Goal: Task Accomplishment & Management: Use online tool/utility

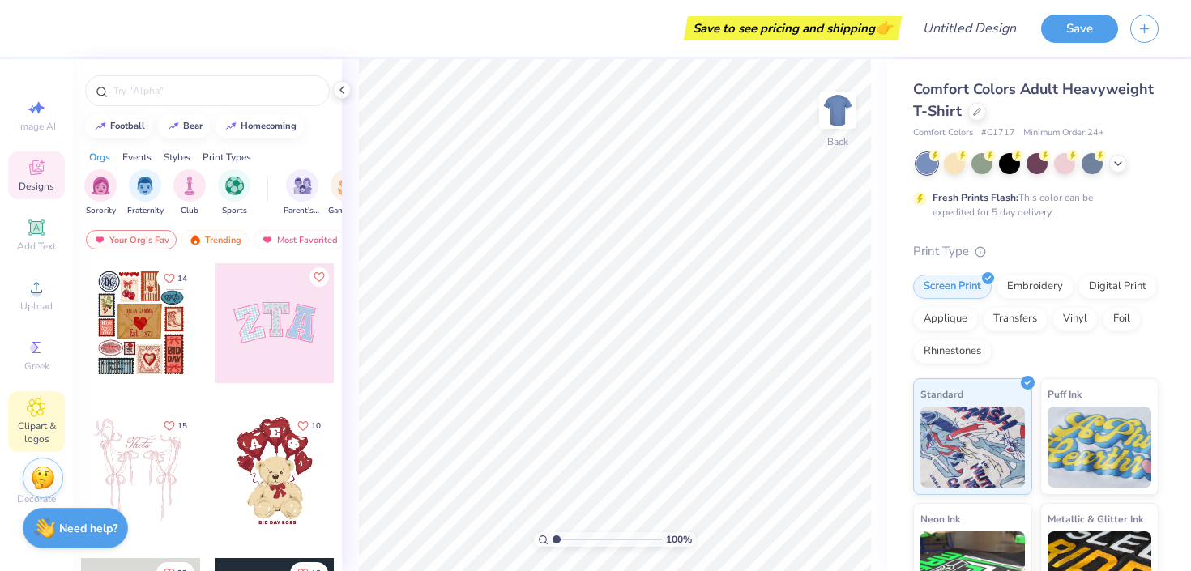
click at [50, 414] on div "Clipart & logos" at bounding box center [36, 421] width 57 height 61
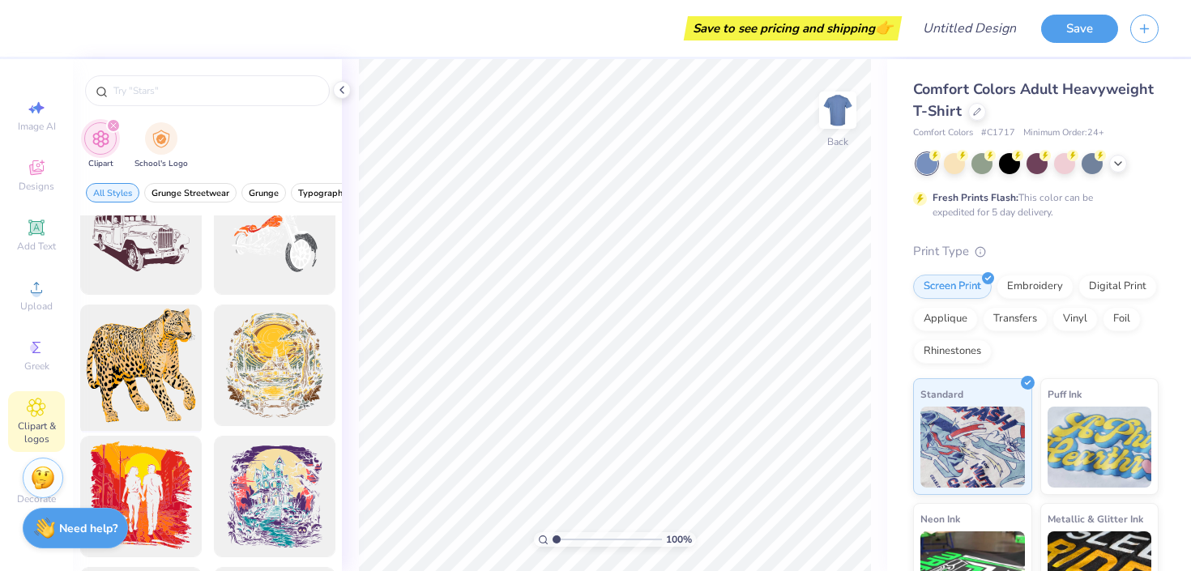
scroll to position [1708, 0]
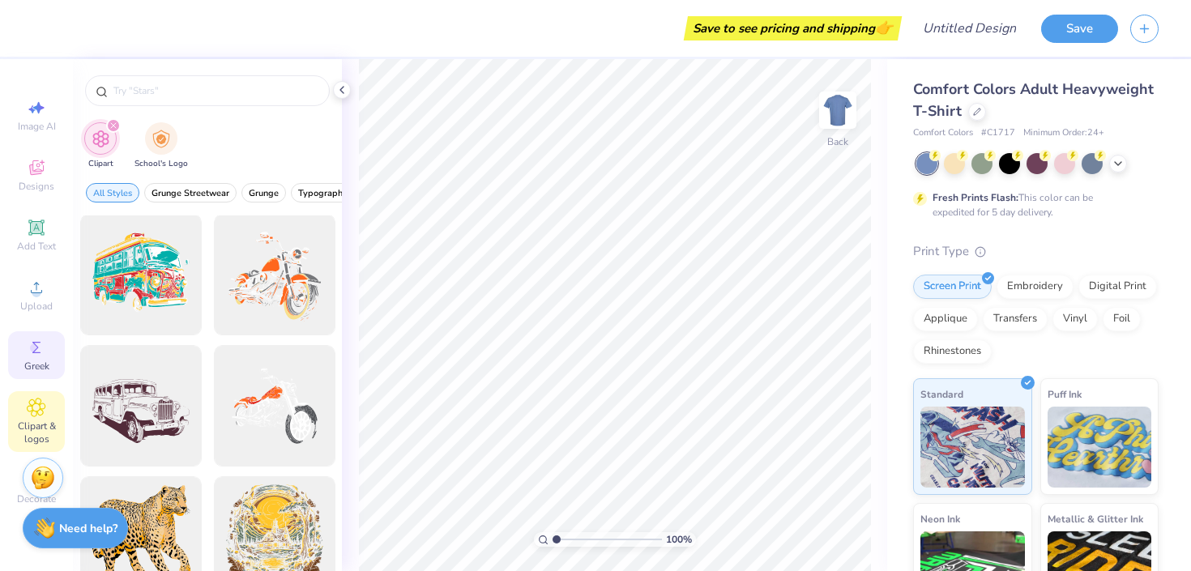
click at [31, 365] on span "Greek" at bounding box center [36, 366] width 25 height 13
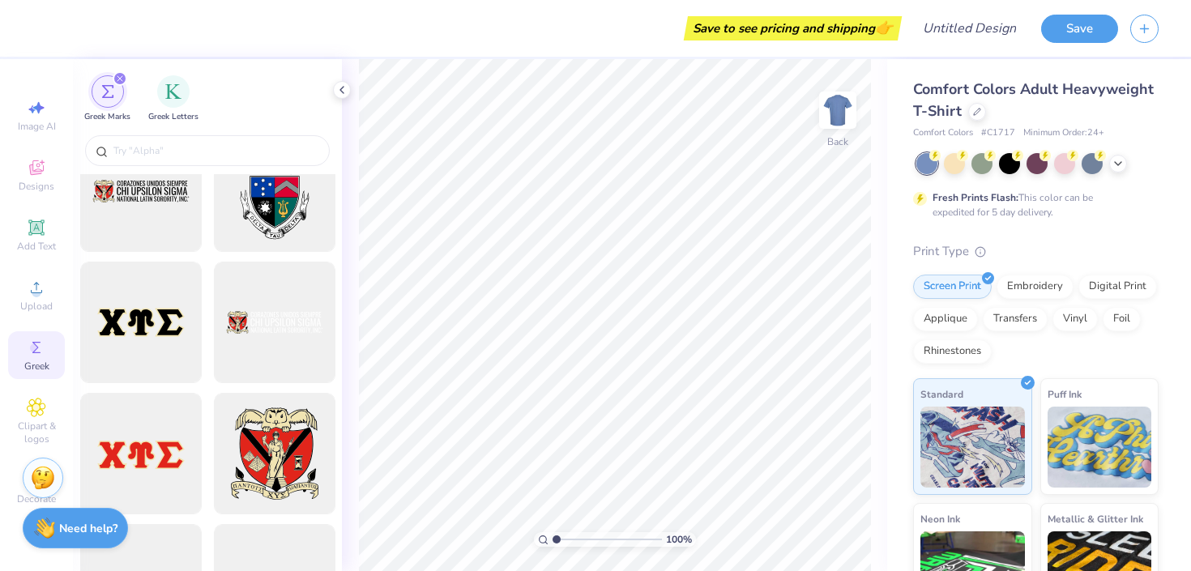
scroll to position [1427, 0]
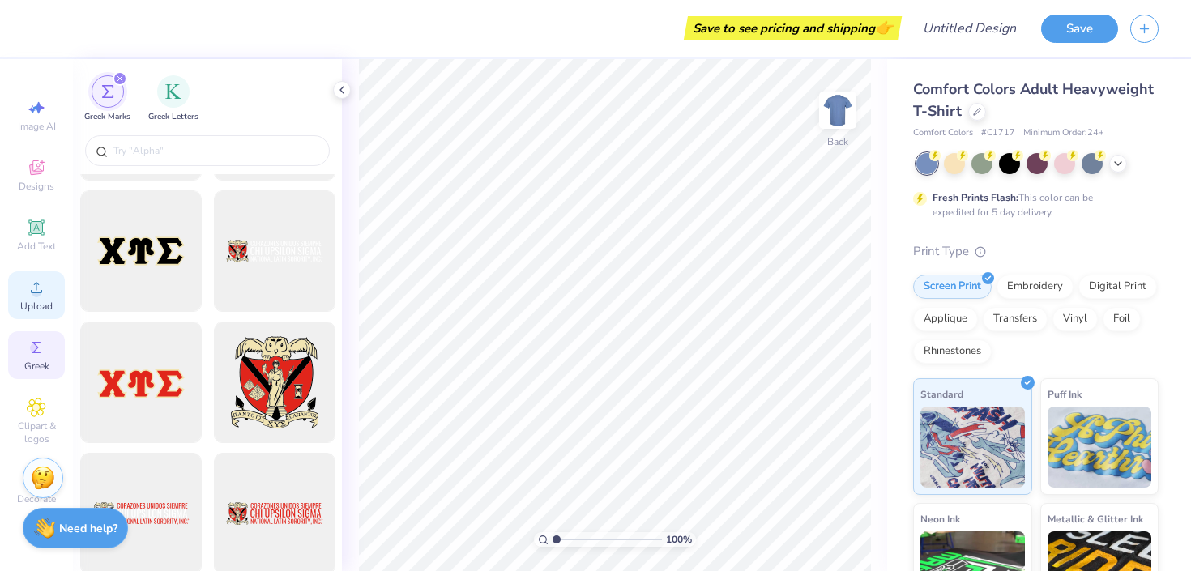
click at [51, 314] on div "Upload" at bounding box center [36, 295] width 57 height 48
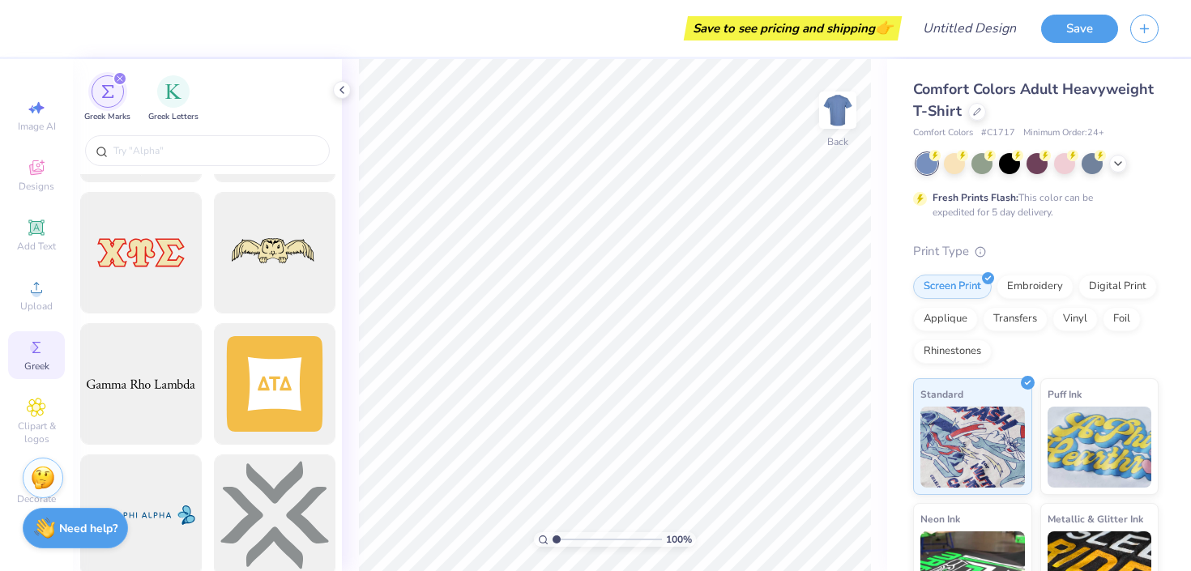
scroll to position [2787, 0]
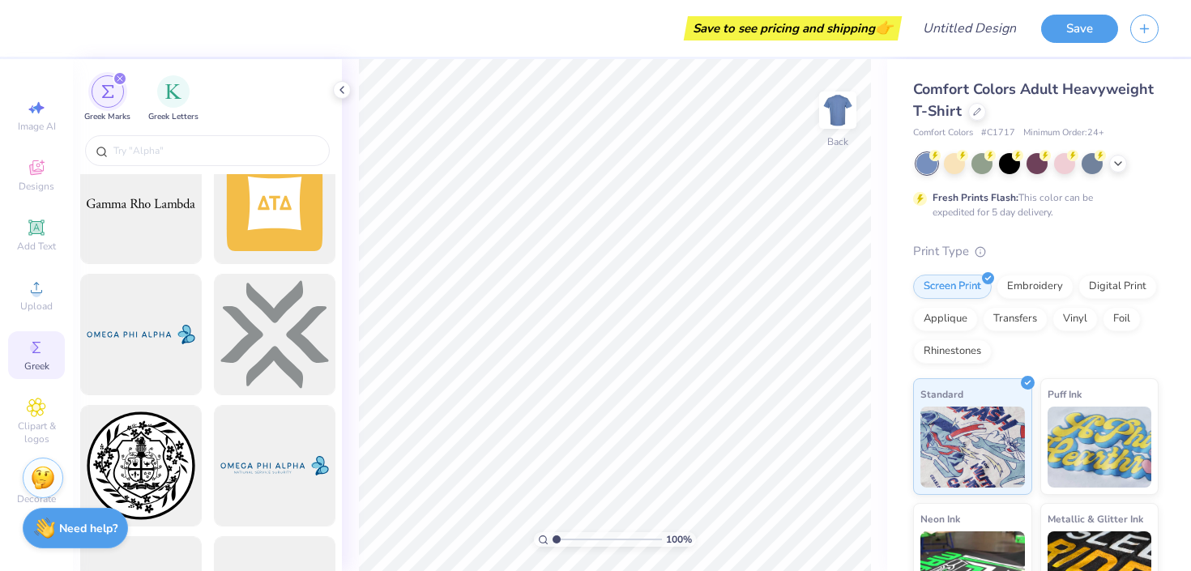
click at [31, 261] on div "Image AI Designs Add Text Upload Greek Clipart & logos Decorate" at bounding box center [36, 302] width 57 height 420
click at [34, 221] on icon at bounding box center [35, 227] width 15 height 15
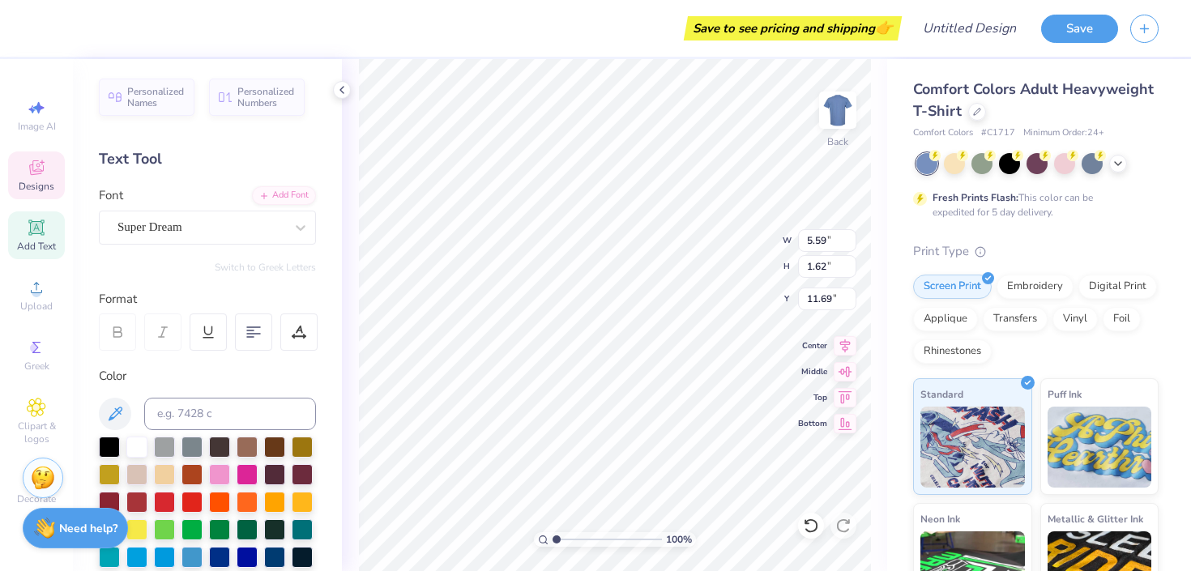
click at [39, 156] on div "Designs" at bounding box center [36, 175] width 57 height 48
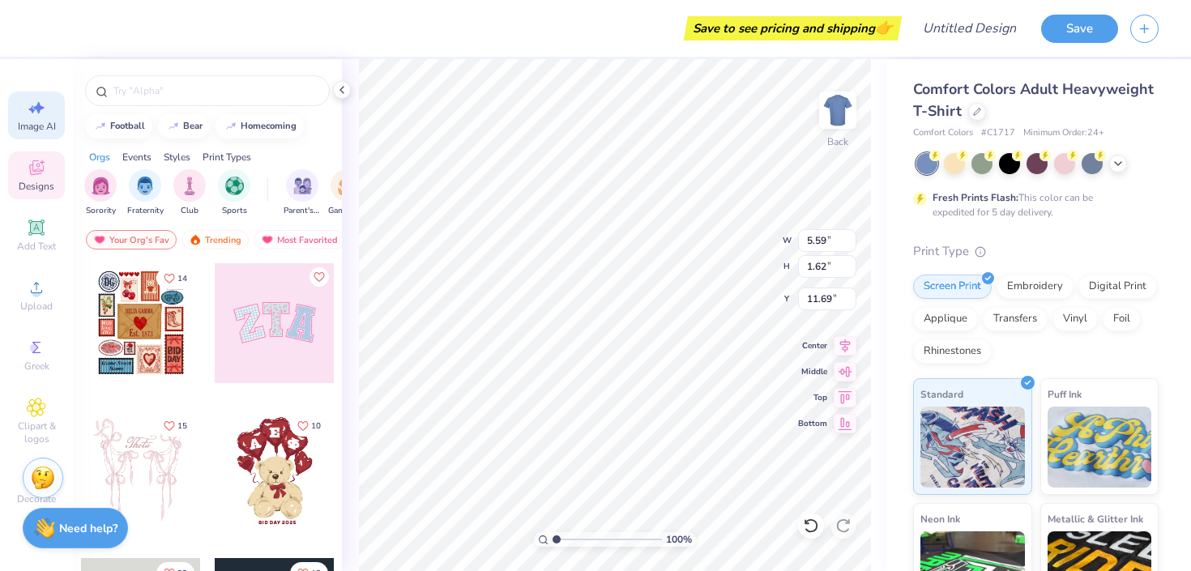
click at [48, 92] on div "Image AI" at bounding box center [36, 116] width 57 height 48
select select "4"
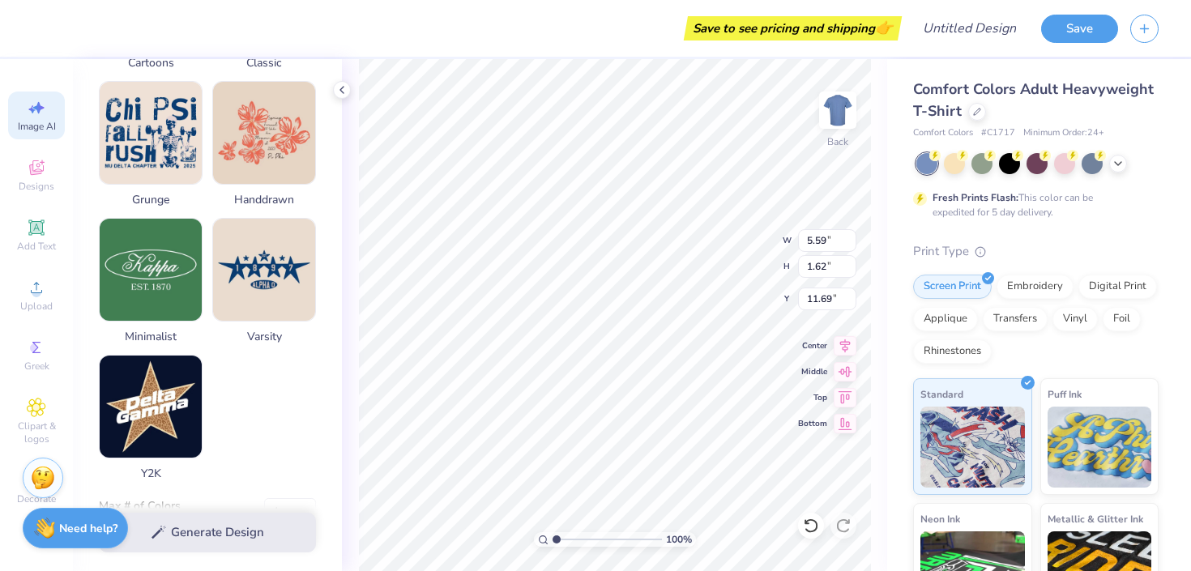
scroll to position [814, 0]
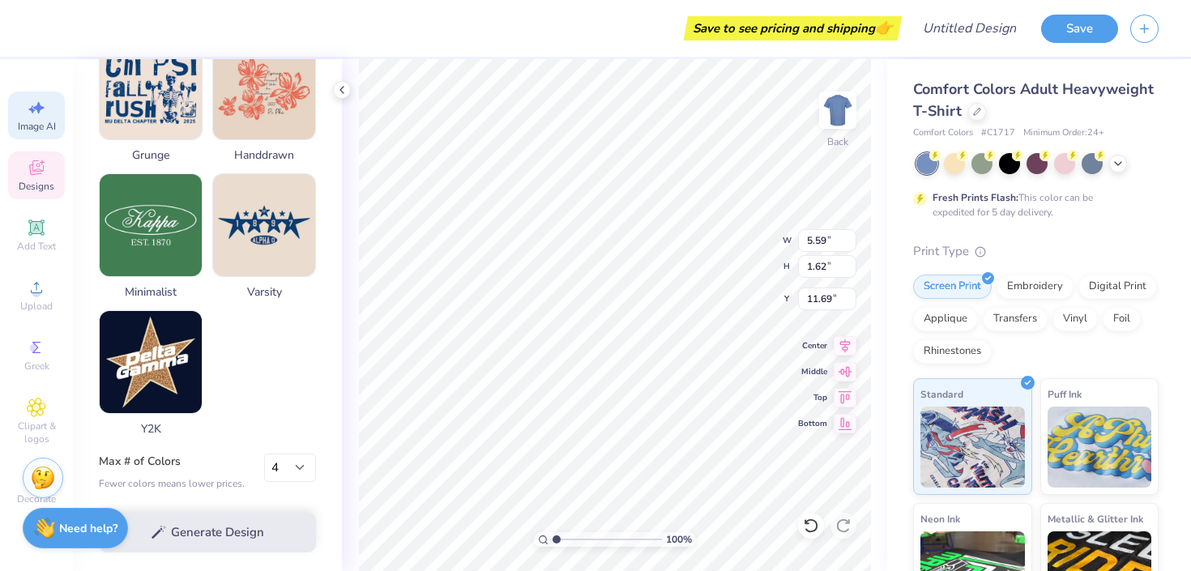
click at [36, 186] on span "Designs" at bounding box center [37, 186] width 36 height 13
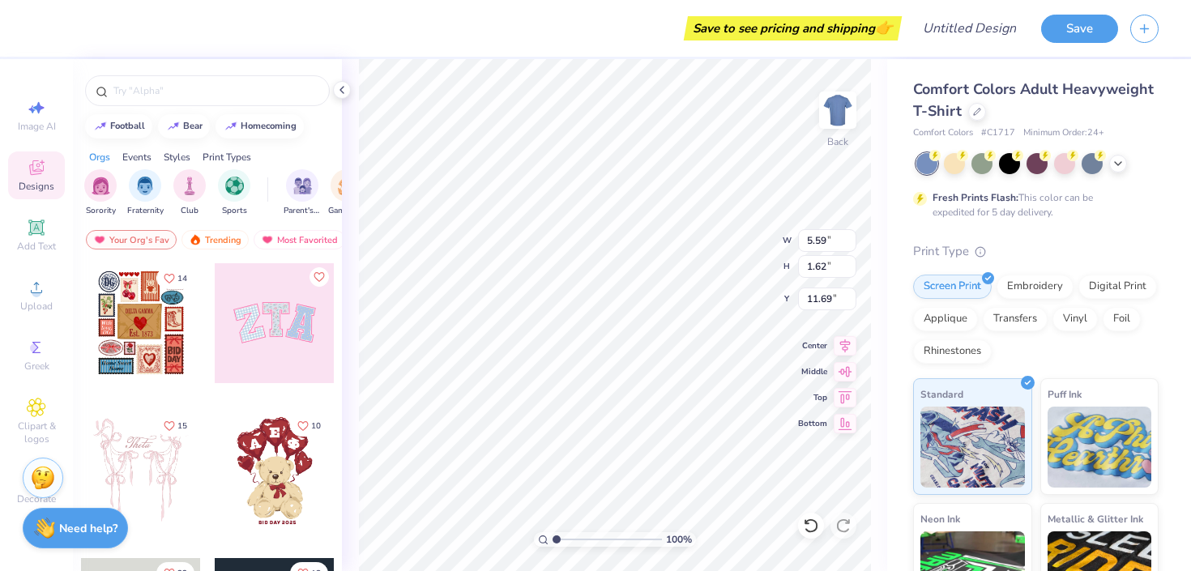
scroll to position [69, 0]
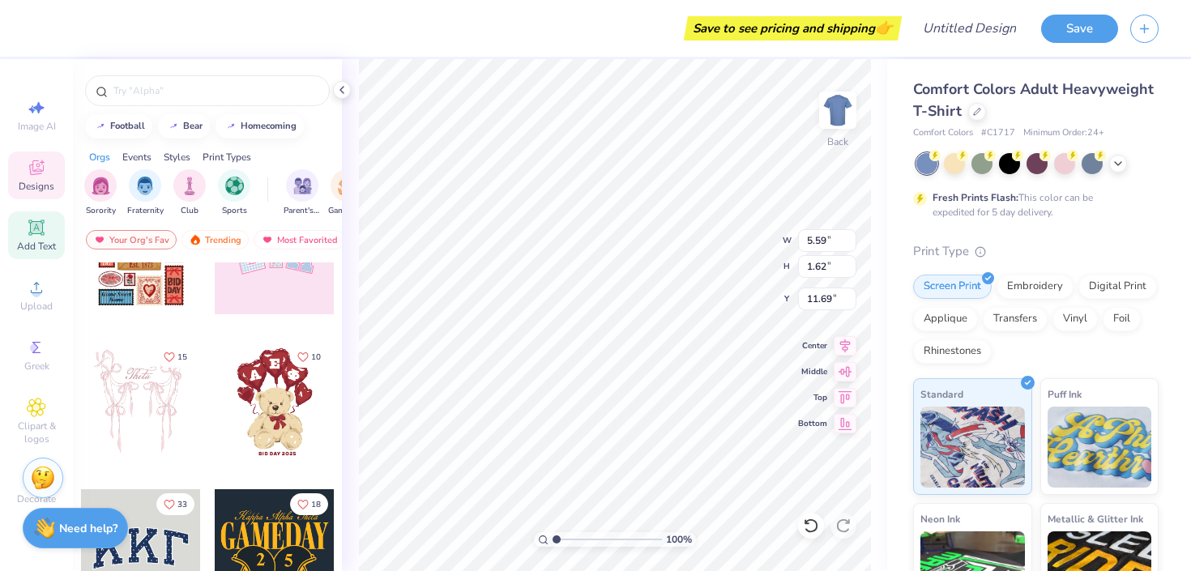
click at [38, 235] on icon at bounding box center [36, 227] width 19 height 19
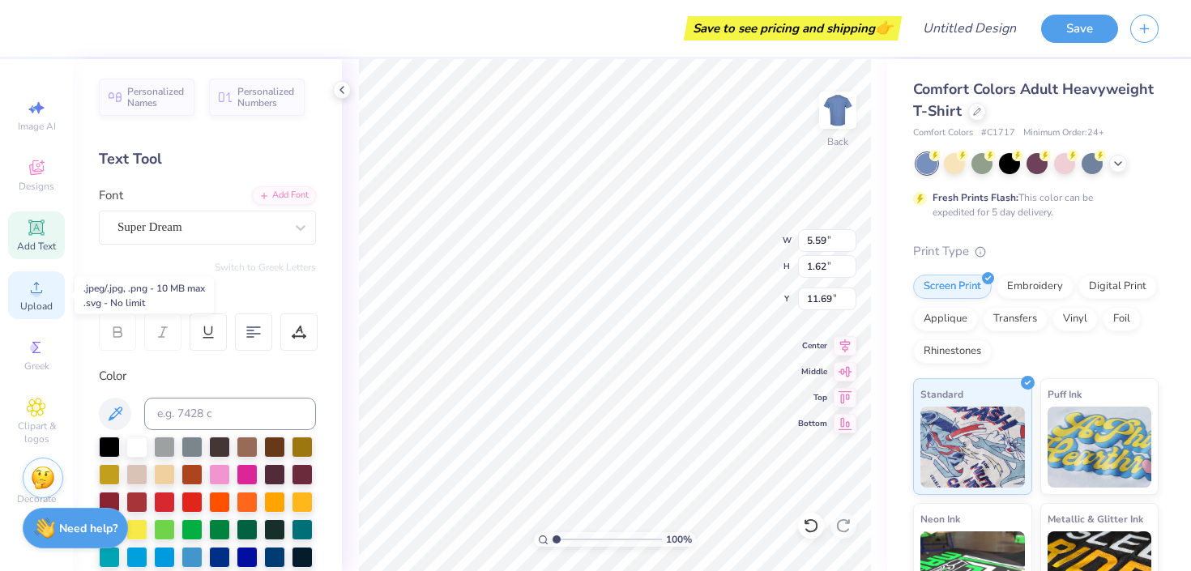
click at [26, 292] on div "Upload" at bounding box center [36, 295] width 57 height 48
click at [27, 356] on icon at bounding box center [36, 347] width 19 height 19
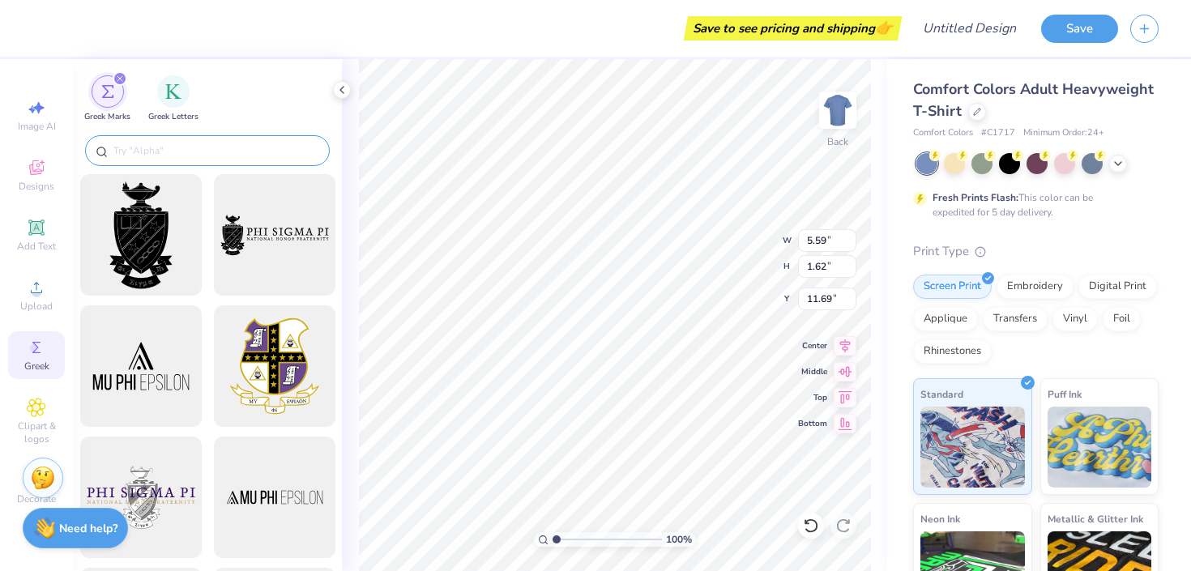
click at [179, 152] on input "text" at bounding box center [215, 151] width 207 height 16
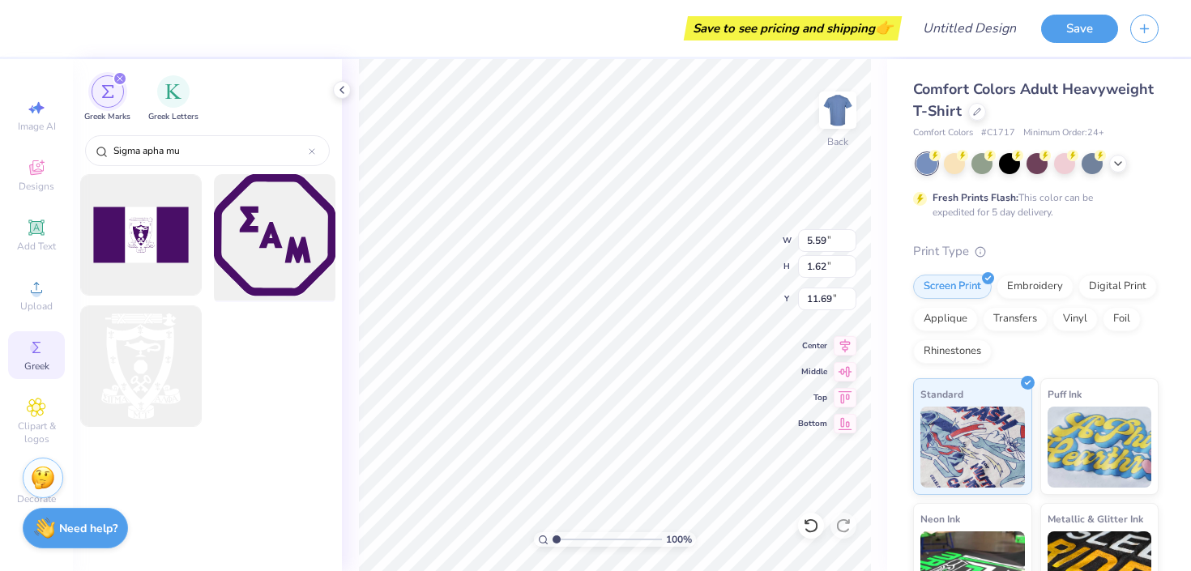
type input "Sigma apha mu"
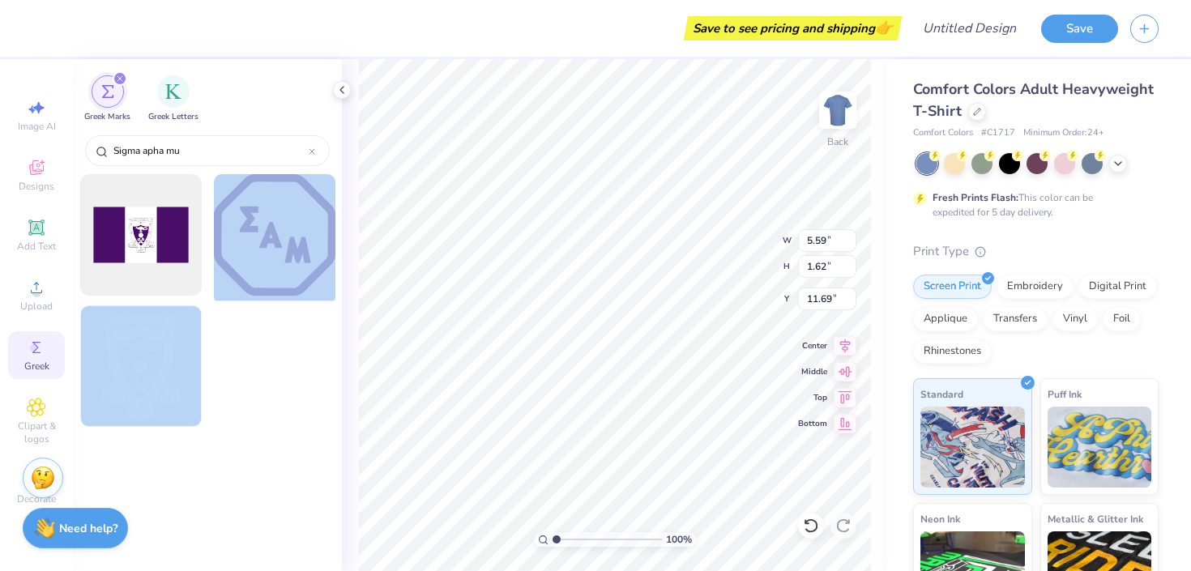
click at [671, 195] on div "Save to see pricing and shipping 👉 Design Title Save Image AI Designs Add Text …" at bounding box center [595, 285] width 1191 height 571
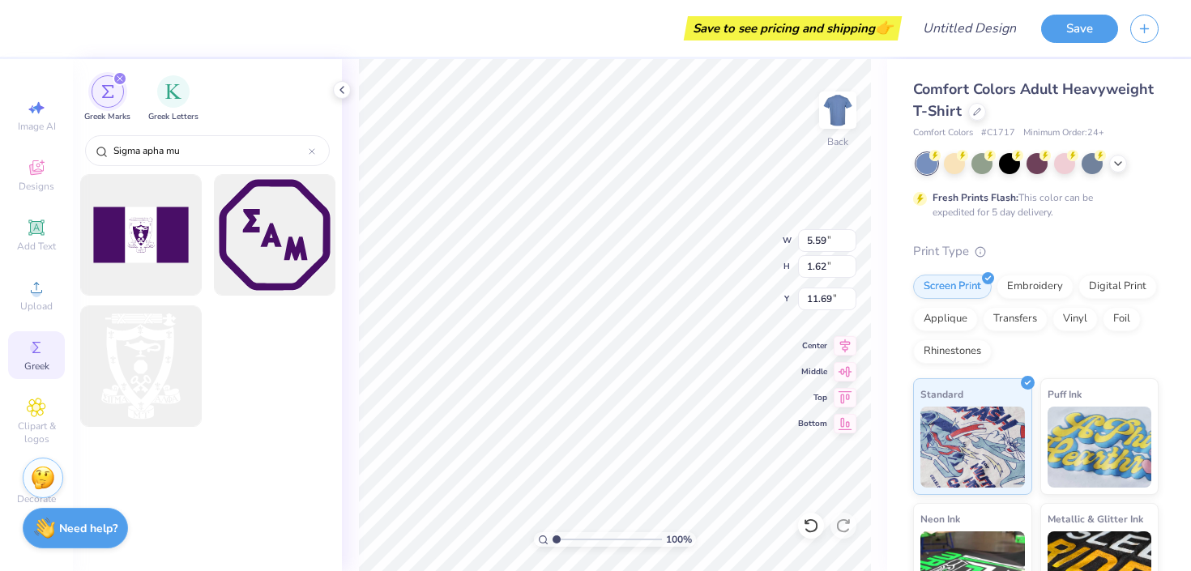
click at [279, 354] on div at bounding box center [275, 370] width 122 height 130
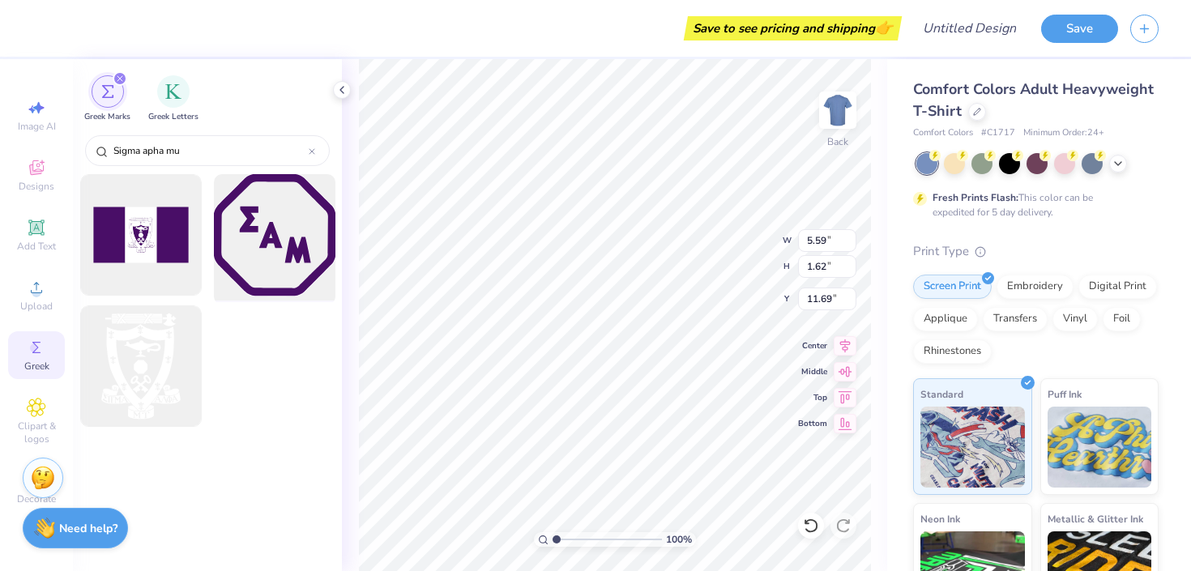
click at [267, 237] on div at bounding box center [274, 235] width 134 height 134
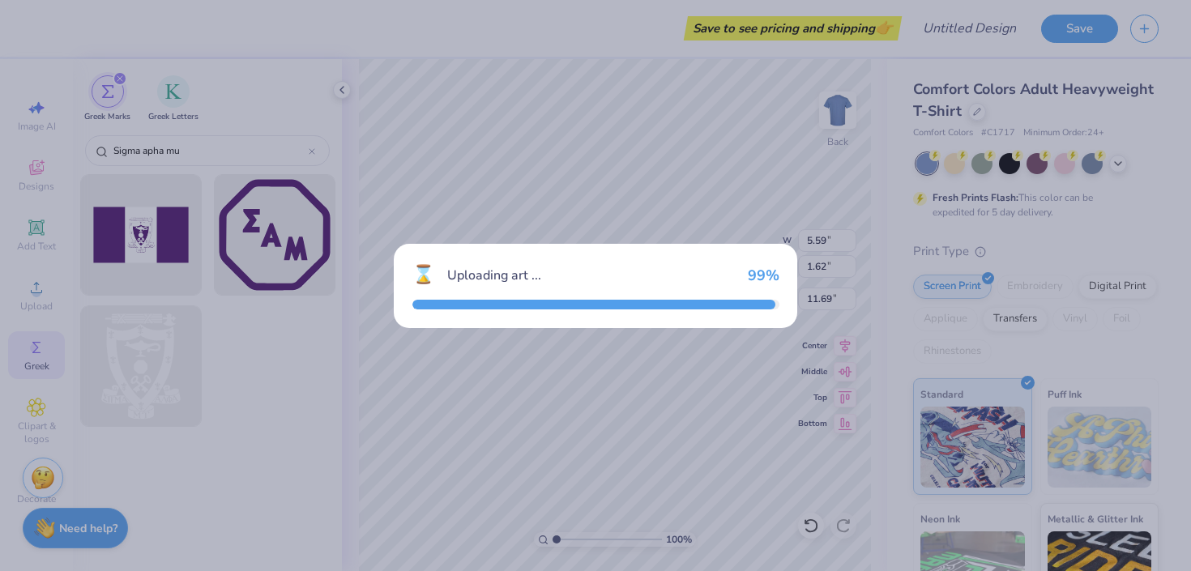
type input "14.17"
type input "14.15"
type input "3.00"
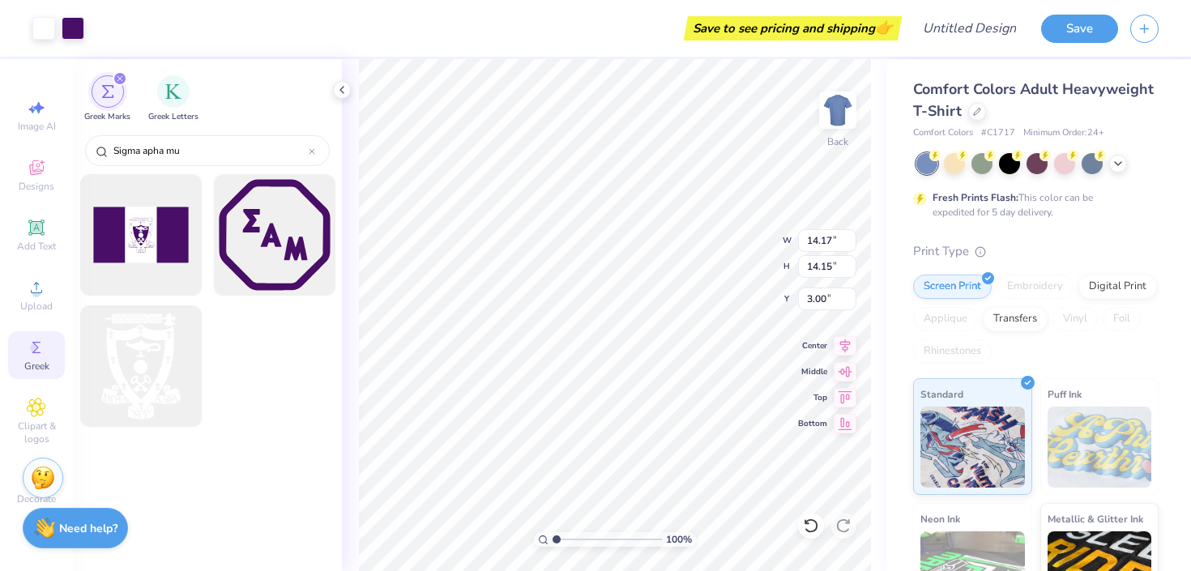
type input "5.93"
type input "5.92"
type input "1.80"
type input "5.59"
type input "1.62"
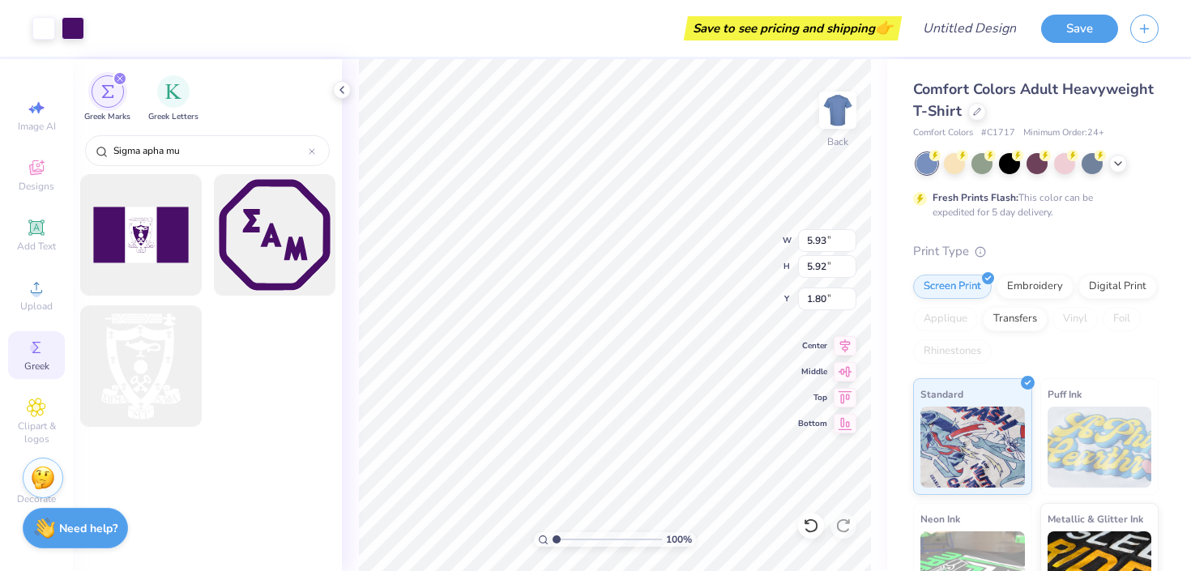
type input "11.69"
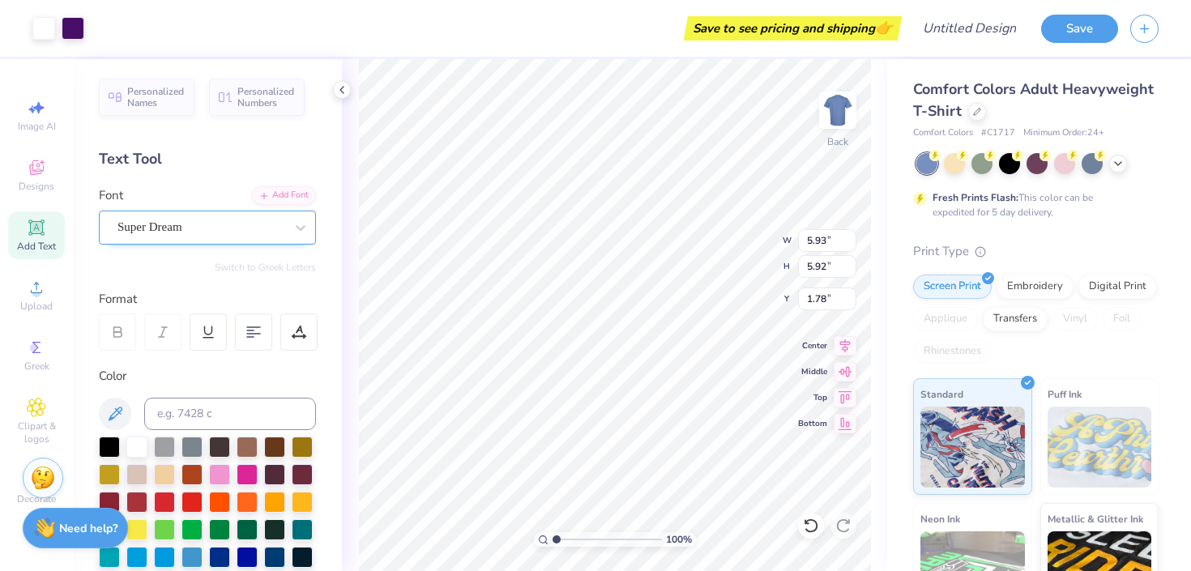
type input "4.39"
type input "4.38"
type input "3.38"
click at [1060, 279] on div "Embroidery" at bounding box center [1034, 284] width 77 height 24
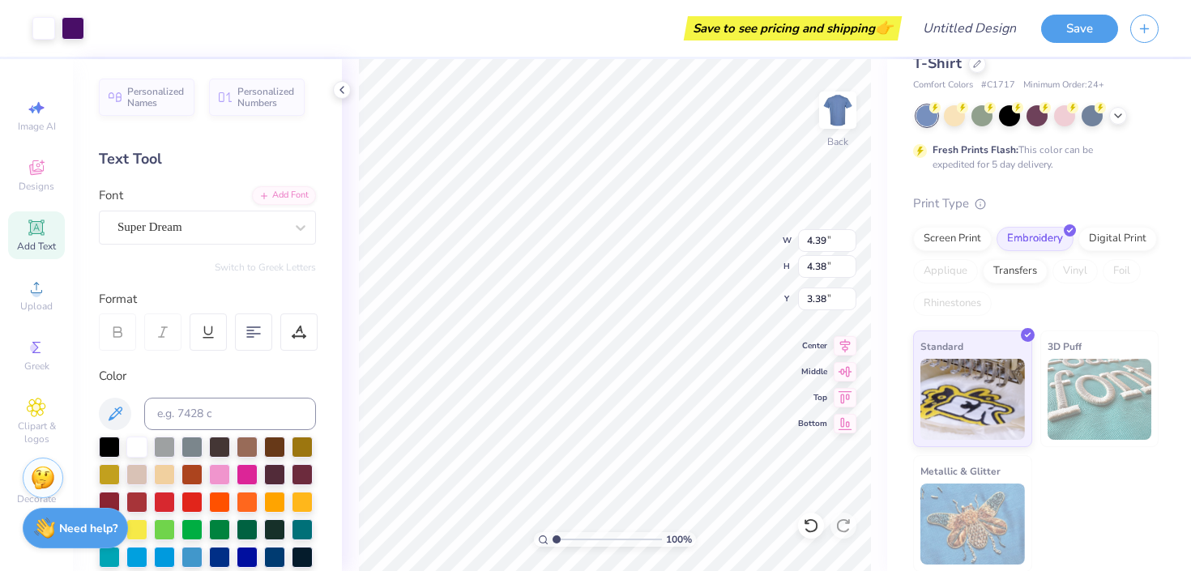
scroll to position [49, 0]
click at [1112, 229] on div "Digital Print" at bounding box center [1117, 236] width 79 height 24
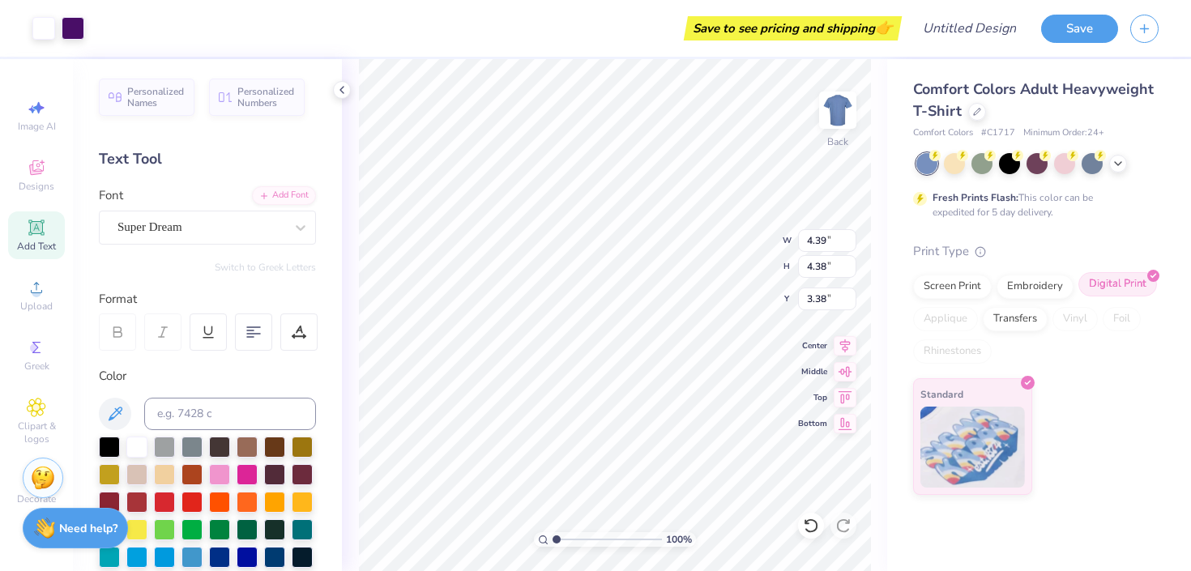
scroll to position [0, 0]
click at [1027, 315] on div "Transfers" at bounding box center [1015, 317] width 65 height 24
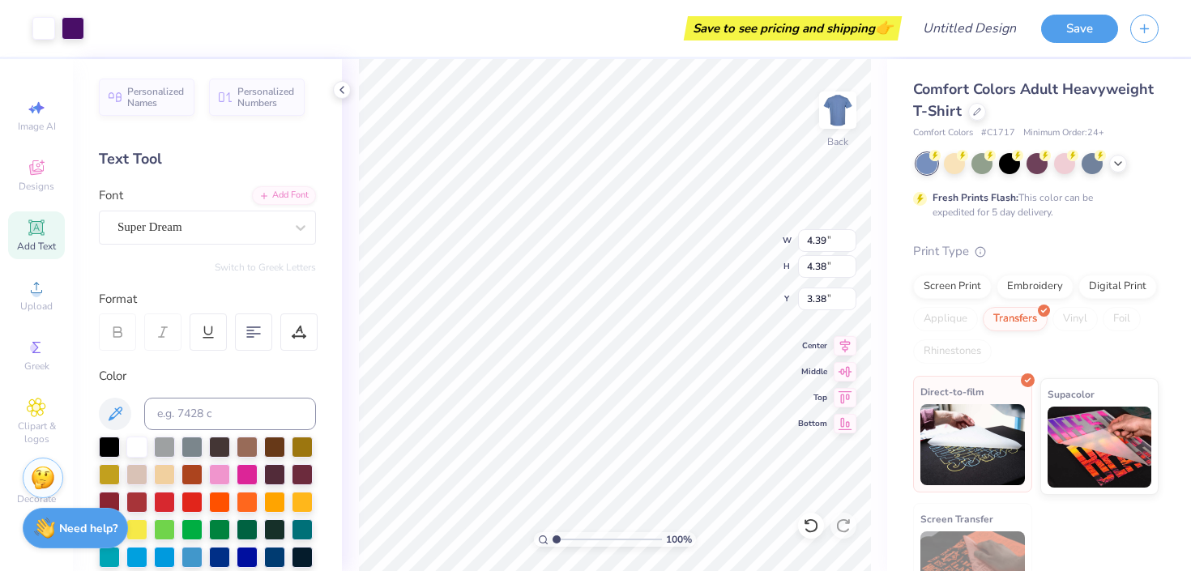
scroll to position [49, 0]
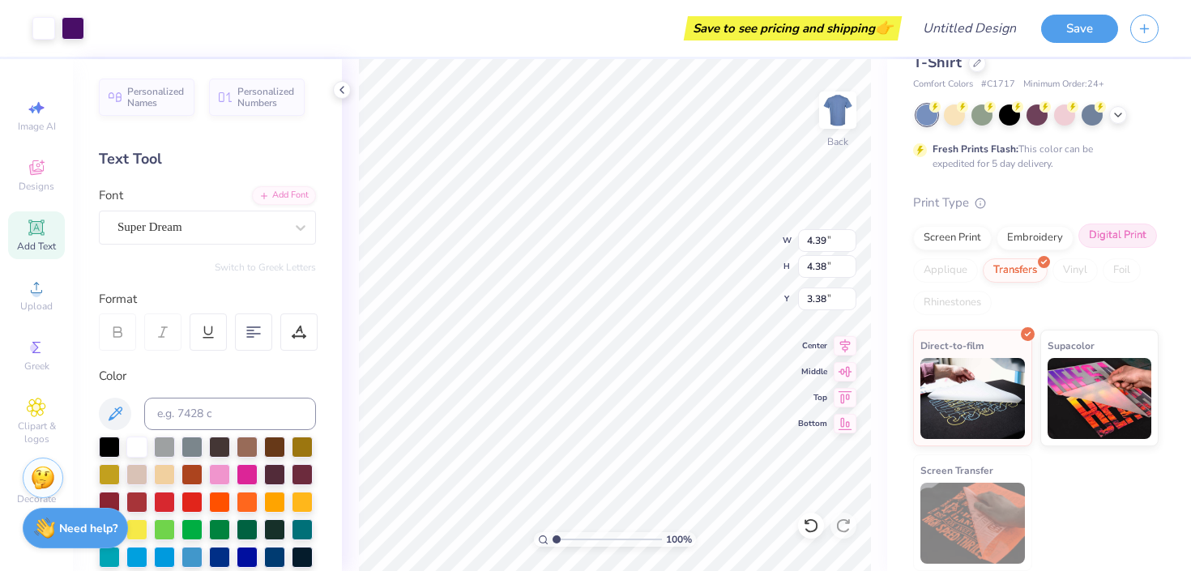
click at [1107, 244] on div "Digital Print" at bounding box center [1117, 236] width 79 height 24
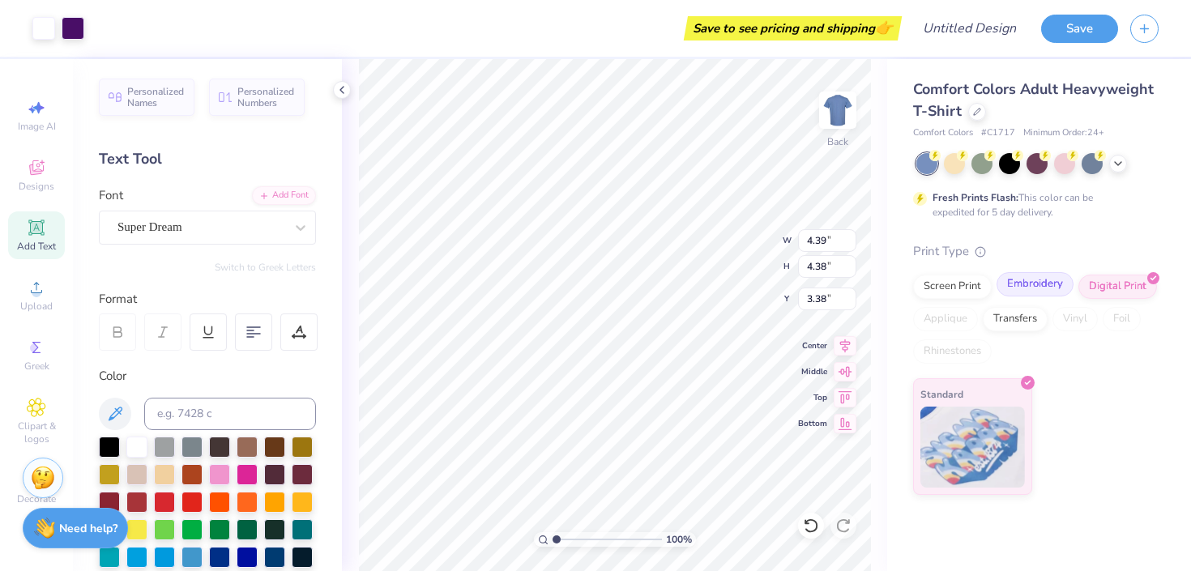
click at [1051, 292] on div "Embroidery" at bounding box center [1034, 284] width 77 height 24
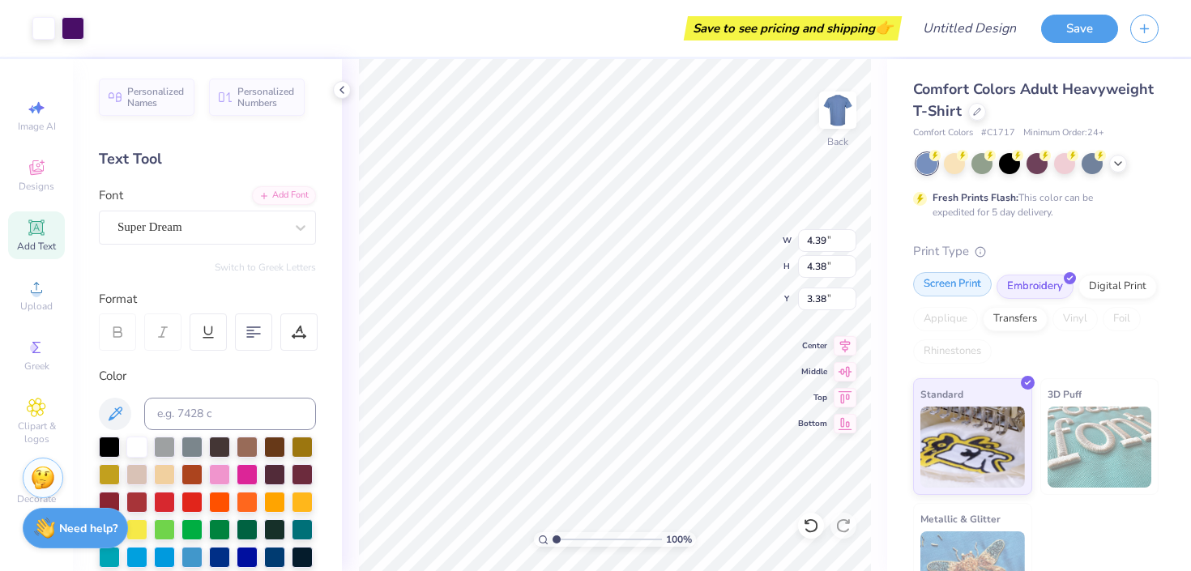
click at [936, 292] on div "Screen Print" at bounding box center [952, 284] width 79 height 24
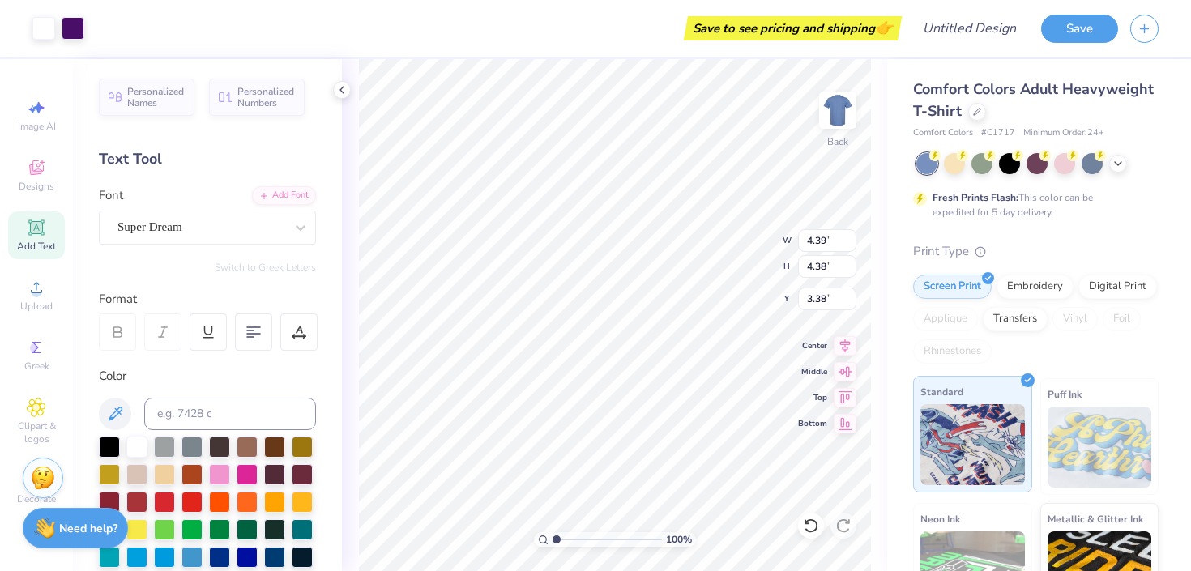
scroll to position [173, 0]
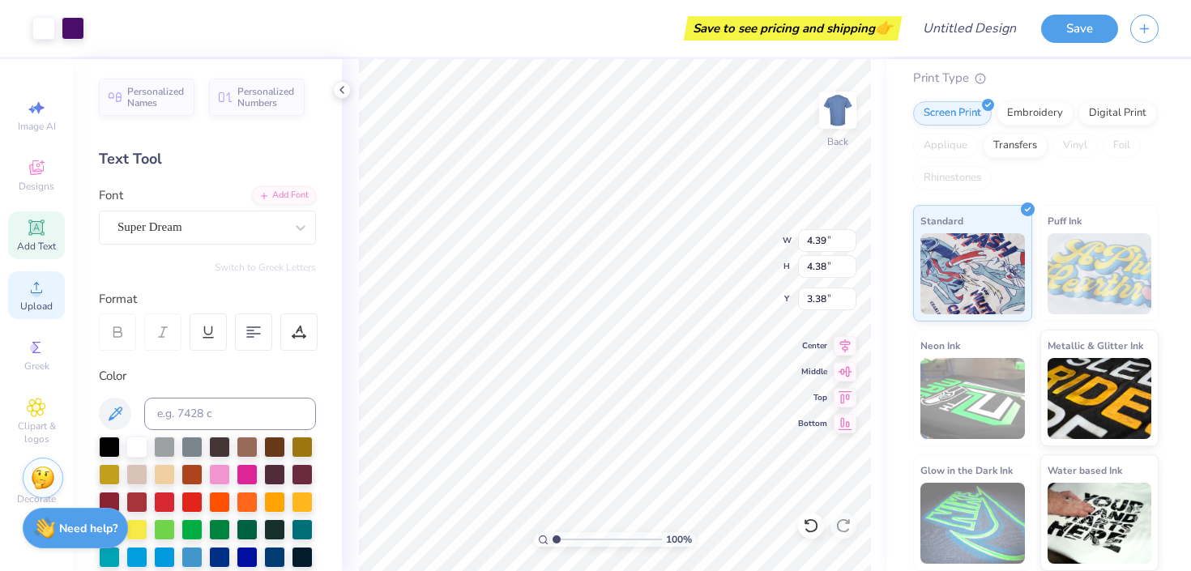
click at [37, 301] on span "Upload" at bounding box center [36, 306] width 32 height 13
click at [26, 193] on div "Designs" at bounding box center [36, 175] width 57 height 48
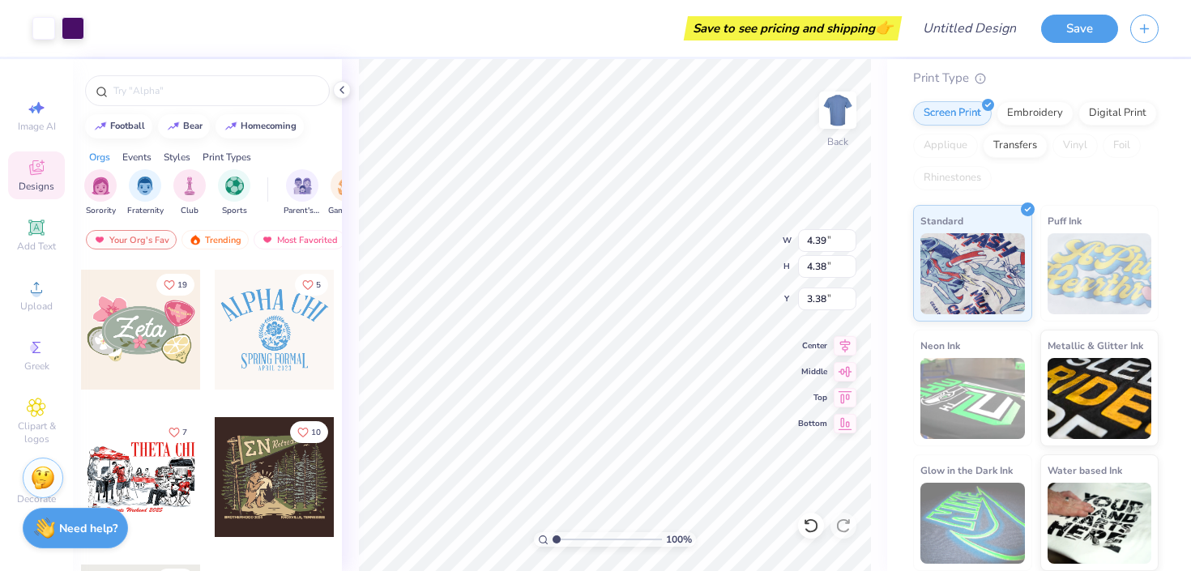
scroll to position [1047, 0]
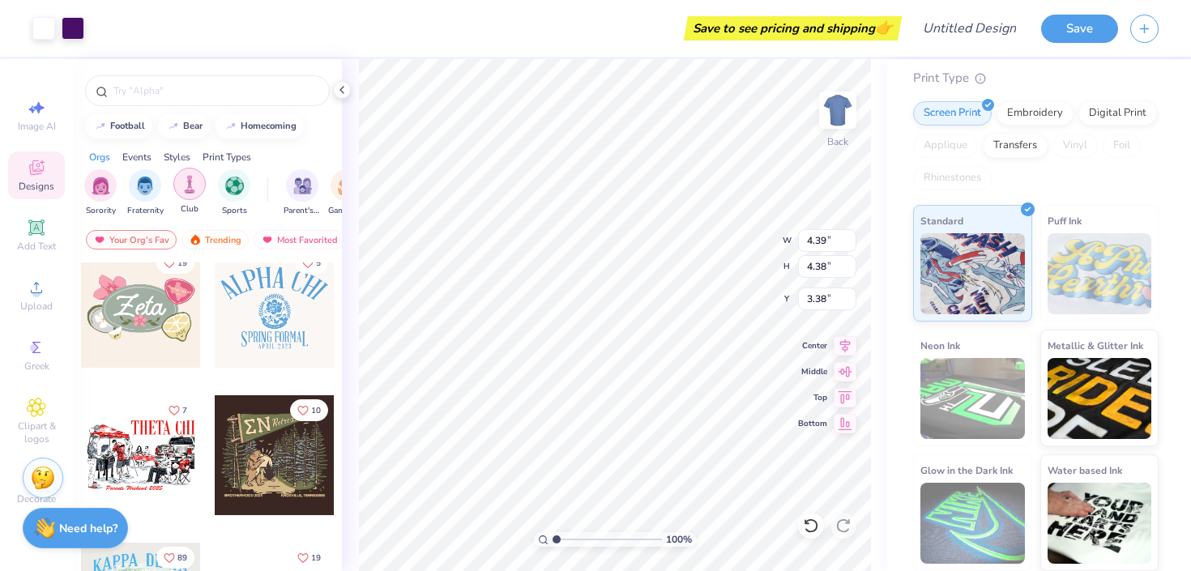
click at [189, 183] on img "filter for Club" at bounding box center [190, 184] width 18 height 19
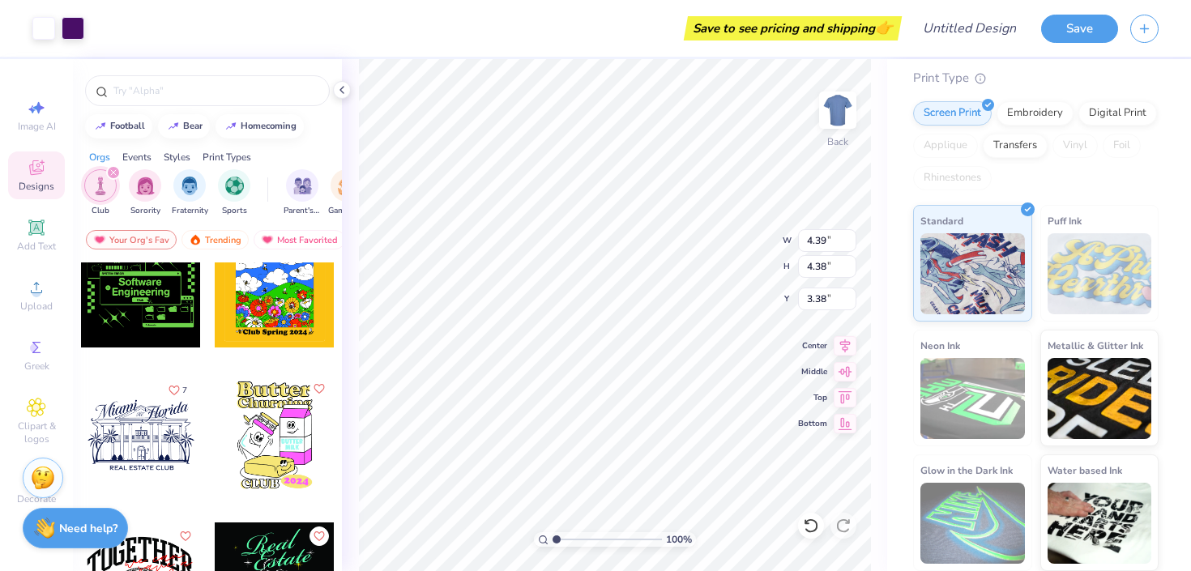
scroll to position [2395, 0]
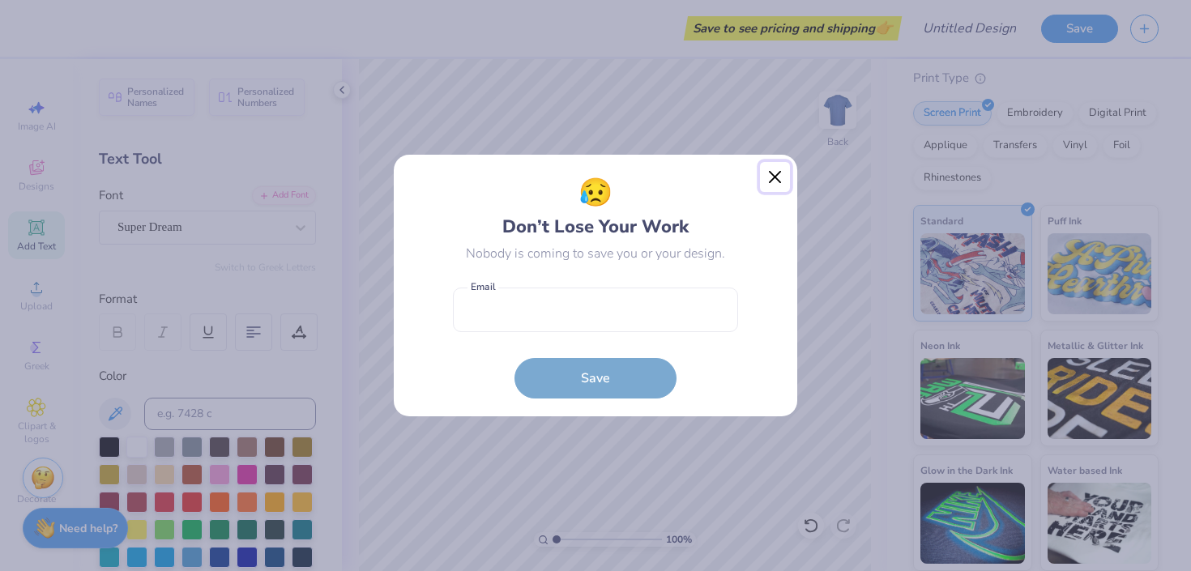
click at [783, 187] on button "Close" at bounding box center [775, 177] width 31 height 31
